Goal: Task Accomplishment & Management: Use online tool/utility

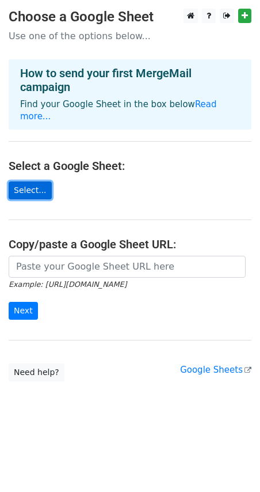
click at [28, 181] on link "Select..." at bounding box center [30, 190] width 43 height 18
click at [32, 181] on link "Select..." at bounding box center [30, 190] width 43 height 18
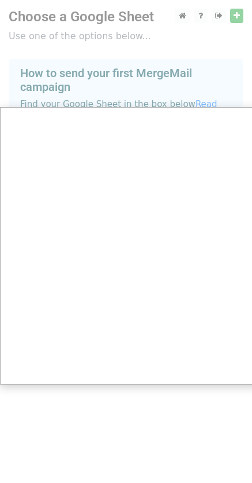
click at [139, 89] on div at bounding box center [130, 246] width 260 height 492
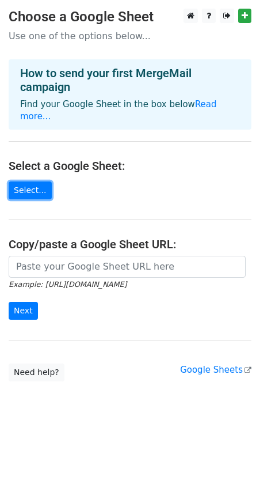
click at [32, 181] on link "Select..." at bounding box center [30, 190] width 43 height 18
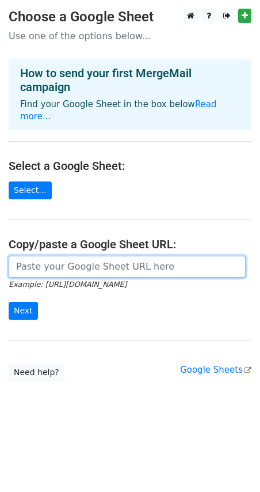
click at [38, 256] on input "url" at bounding box center [127, 267] width 237 height 22
paste input "https://docs.google.com/spreadsheets/d/1hGVqZ23yNNEroTSw6JCNRhNnRsPCboyA/edit?g…"
type input "https://docs.google.com/spreadsheets/d/1hGVqZ23yNNEroTSw6JCNRhNnRsPCboyA/edit?g…"
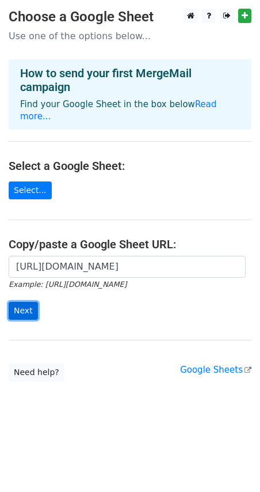
scroll to position [0, 0]
click at [20, 302] on input "Next" at bounding box center [23, 311] width 29 height 18
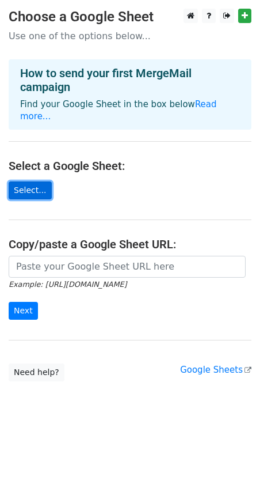
click at [25, 183] on link "Select..." at bounding box center [30, 190] width 43 height 18
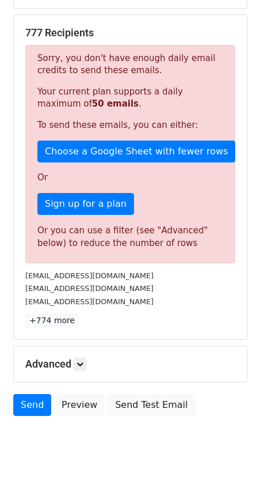
scroll to position [226, 0]
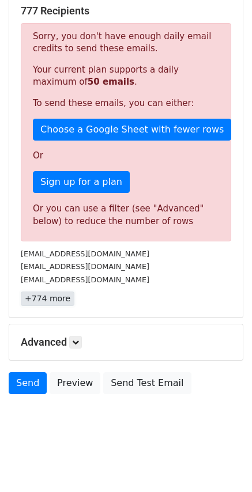
click at [29, 296] on link "+774 more" at bounding box center [48, 298] width 54 height 14
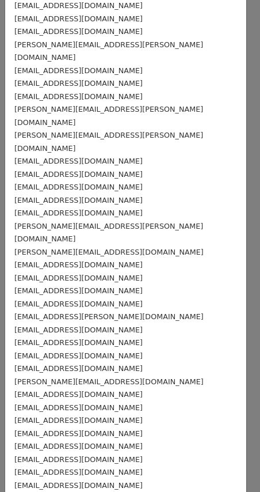
scroll to position [0, 0]
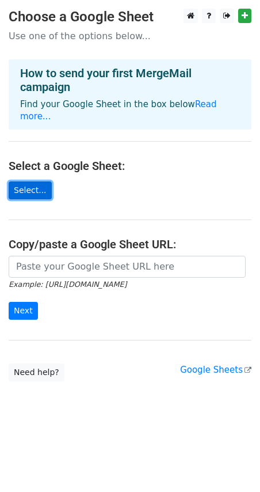
click at [39, 181] on link "Select..." at bounding box center [30, 190] width 43 height 18
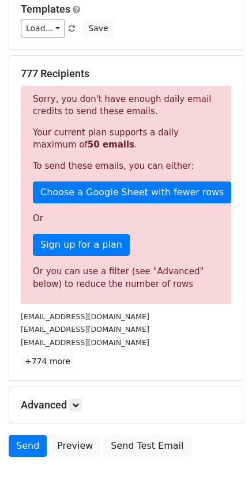
scroll to position [111, 0]
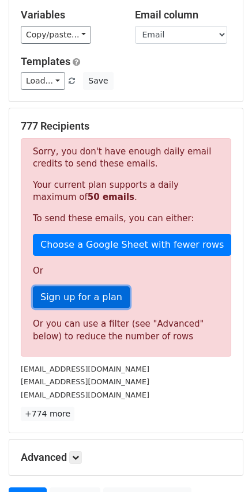
click at [75, 294] on link "Sign up for a plan" at bounding box center [81, 297] width 97 height 22
